Goal: Browse casually

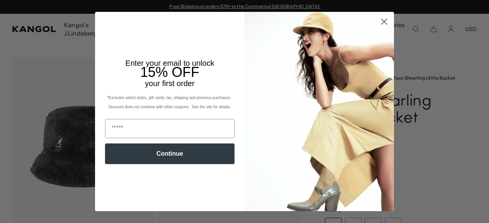
click at [380, 22] on circle "Close dialog" at bounding box center [384, 21] width 13 height 13
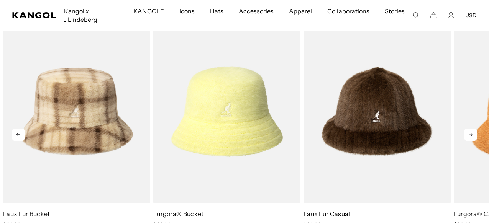
click at [475, 135] on icon at bounding box center [471, 135] width 12 height 12
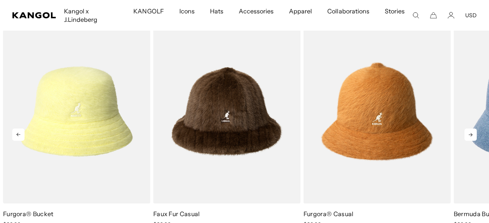
click at [475, 135] on icon at bounding box center [471, 135] width 12 height 12
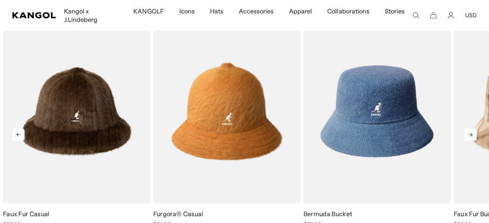
scroll to position [0, 158]
click at [475, 135] on icon at bounding box center [471, 135] width 12 height 12
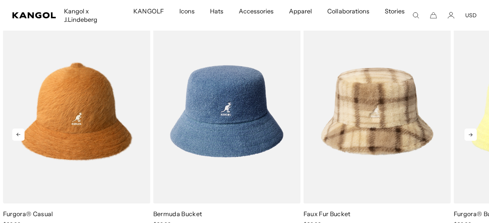
click at [475, 135] on icon at bounding box center [471, 135] width 12 height 12
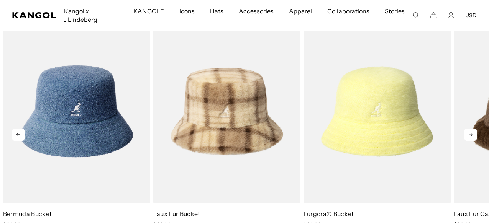
click at [475, 135] on icon at bounding box center [471, 135] width 12 height 12
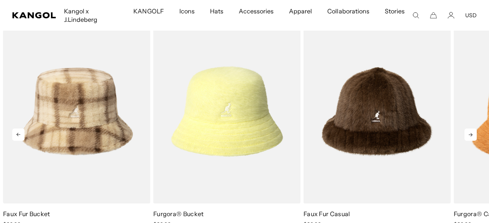
click at [475, 135] on icon at bounding box center [471, 135] width 12 height 12
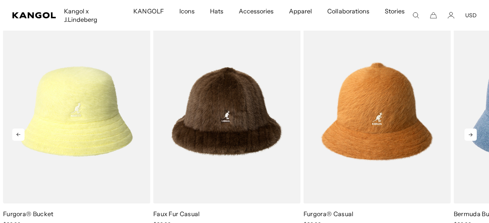
click at [475, 135] on icon at bounding box center [471, 135] width 12 height 12
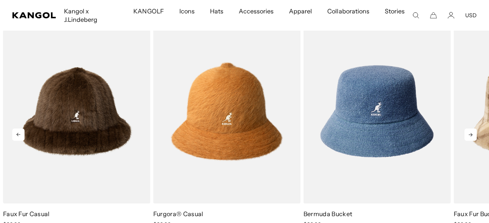
scroll to position [0, 0]
click at [475, 135] on icon at bounding box center [471, 135] width 12 height 12
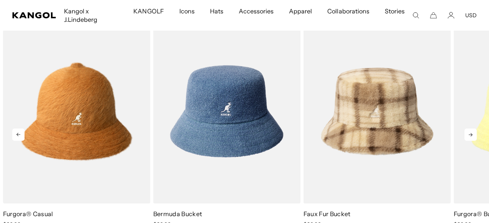
click at [475, 135] on icon at bounding box center [471, 135] width 12 height 12
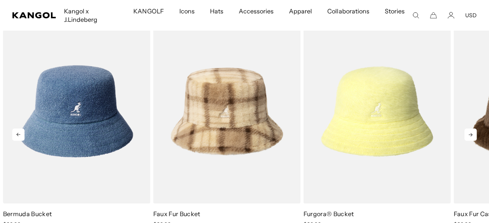
click at [475, 135] on icon at bounding box center [471, 135] width 12 height 12
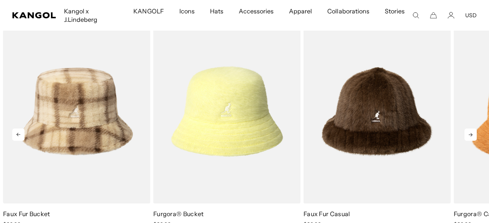
click at [475, 135] on icon at bounding box center [471, 135] width 12 height 12
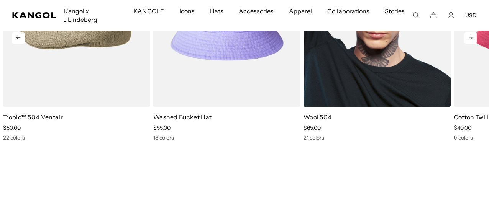
scroll to position [1205, 0]
